Goal: Information Seeking & Learning: Learn about a topic

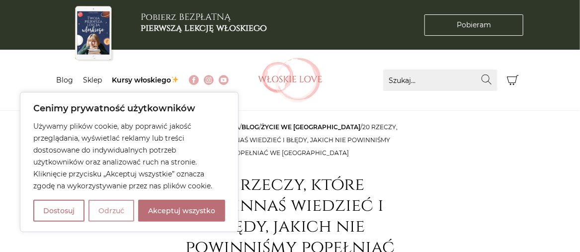
click at [114, 214] on button "Odrzuć" at bounding box center [111, 211] width 46 height 22
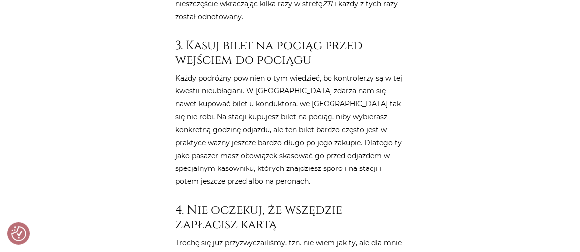
scroll to position [1143, 0]
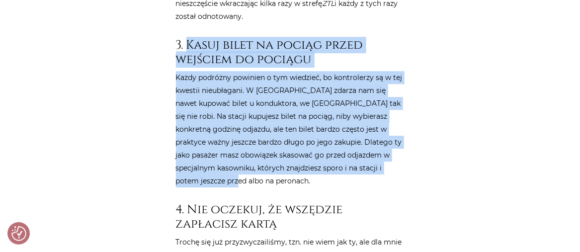
drag, startPoint x: 187, startPoint y: 14, endPoint x: 319, endPoint y: 153, distance: 191.2
copy article "Kasuj bilet na pociąg przed wejściem do pociągu Każdy podróżny powinien o tym w…"
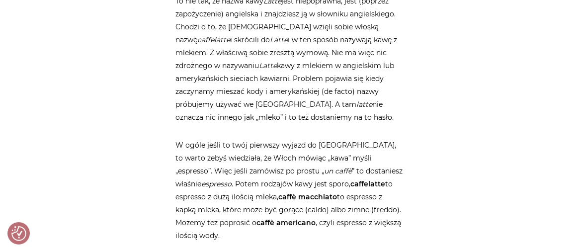
scroll to position [2833, 0]
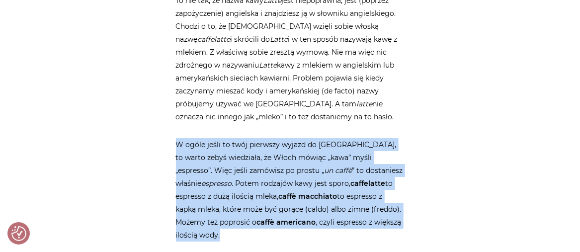
drag, startPoint x: 177, startPoint y: 77, endPoint x: 407, endPoint y: 149, distance: 241.6
click at [407, 149] on div "Strona główna / Blog / Życie we Włoszech / 20 rzeczy, które powinnaś wiedzieć i…" at bounding box center [290, 33] width 239 height 5491
copy p "W ogóle jeśli to twój pierwszy wyjazd do Włoch, to warto żebyś wiedziała, że Wł…"
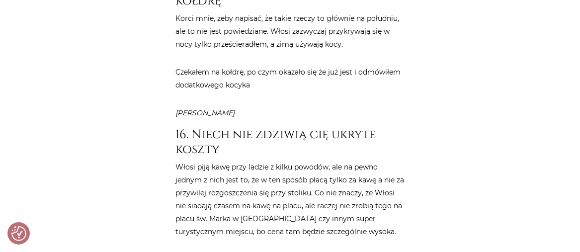
scroll to position [4472, 0]
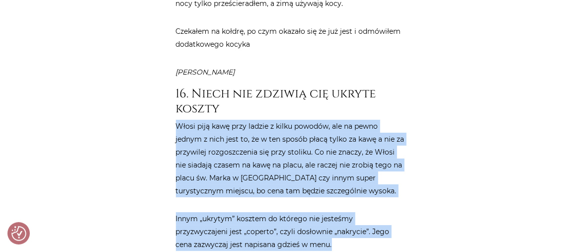
drag, startPoint x: 177, startPoint y: 31, endPoint x: 391, endPoint y: 151, distance: 245.4
copy article "Włosi piją kawę przy ladzie z kilku powodów, ale na pewno jednym z nich jest to…"
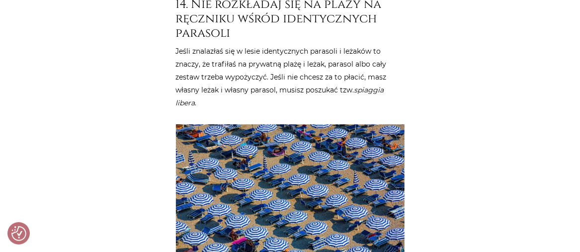
scroll to position [4103, 0]
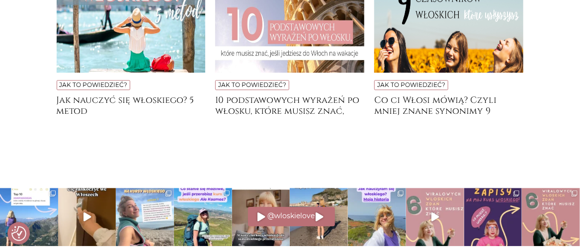
scroll to position [4075, 0]
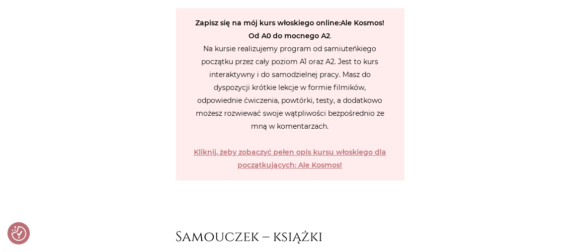
scroll to position [2783, 0]
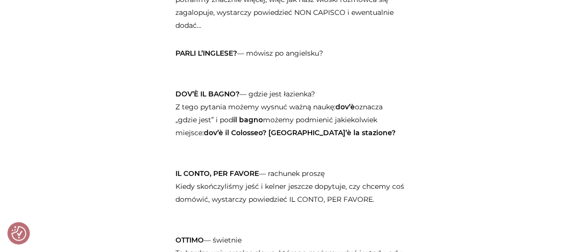
scroll to position [1739, 0]
